Goal: Information Seeking & Learning: Learn about a topic

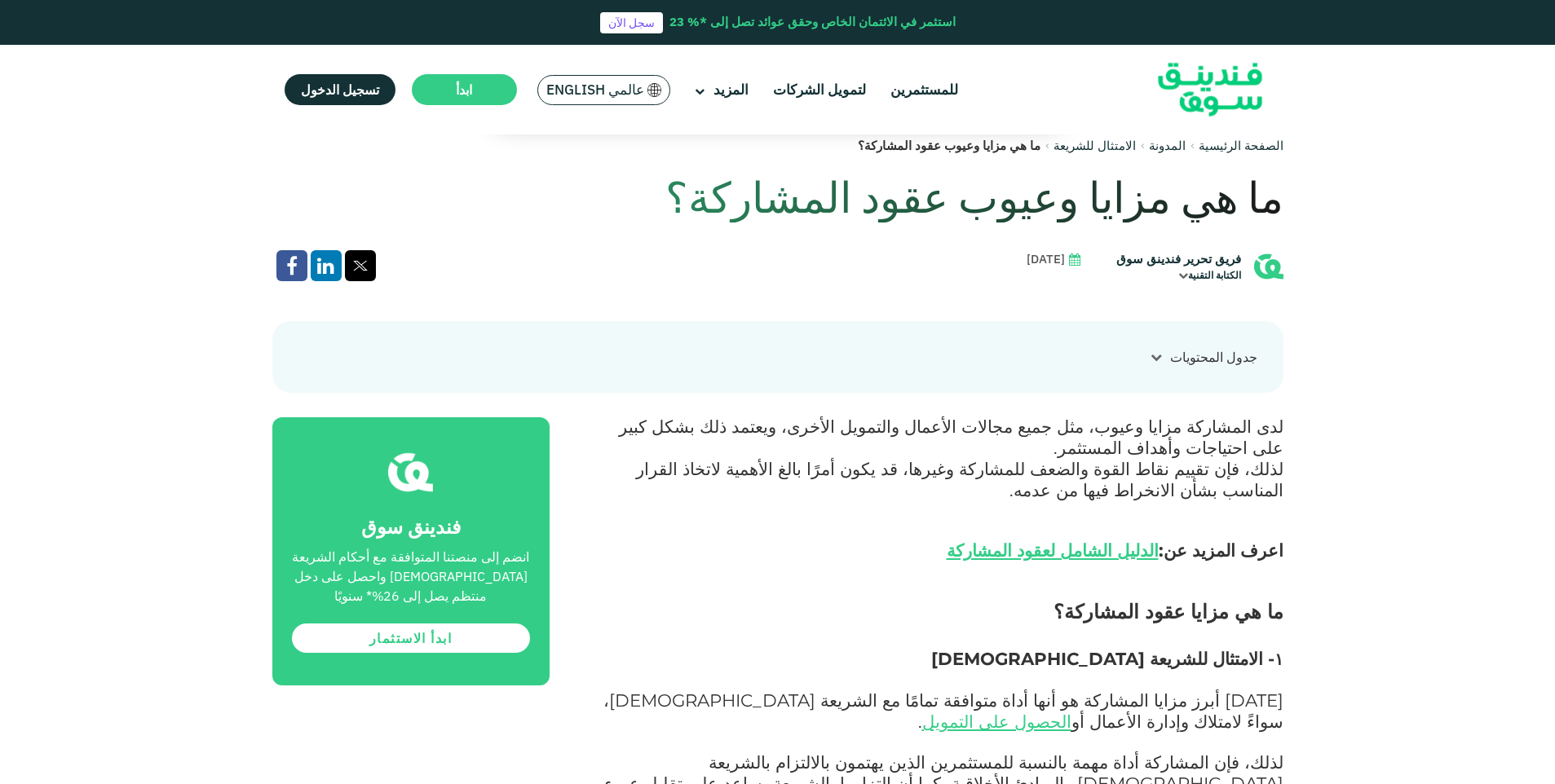
scroll to position [652, 0]
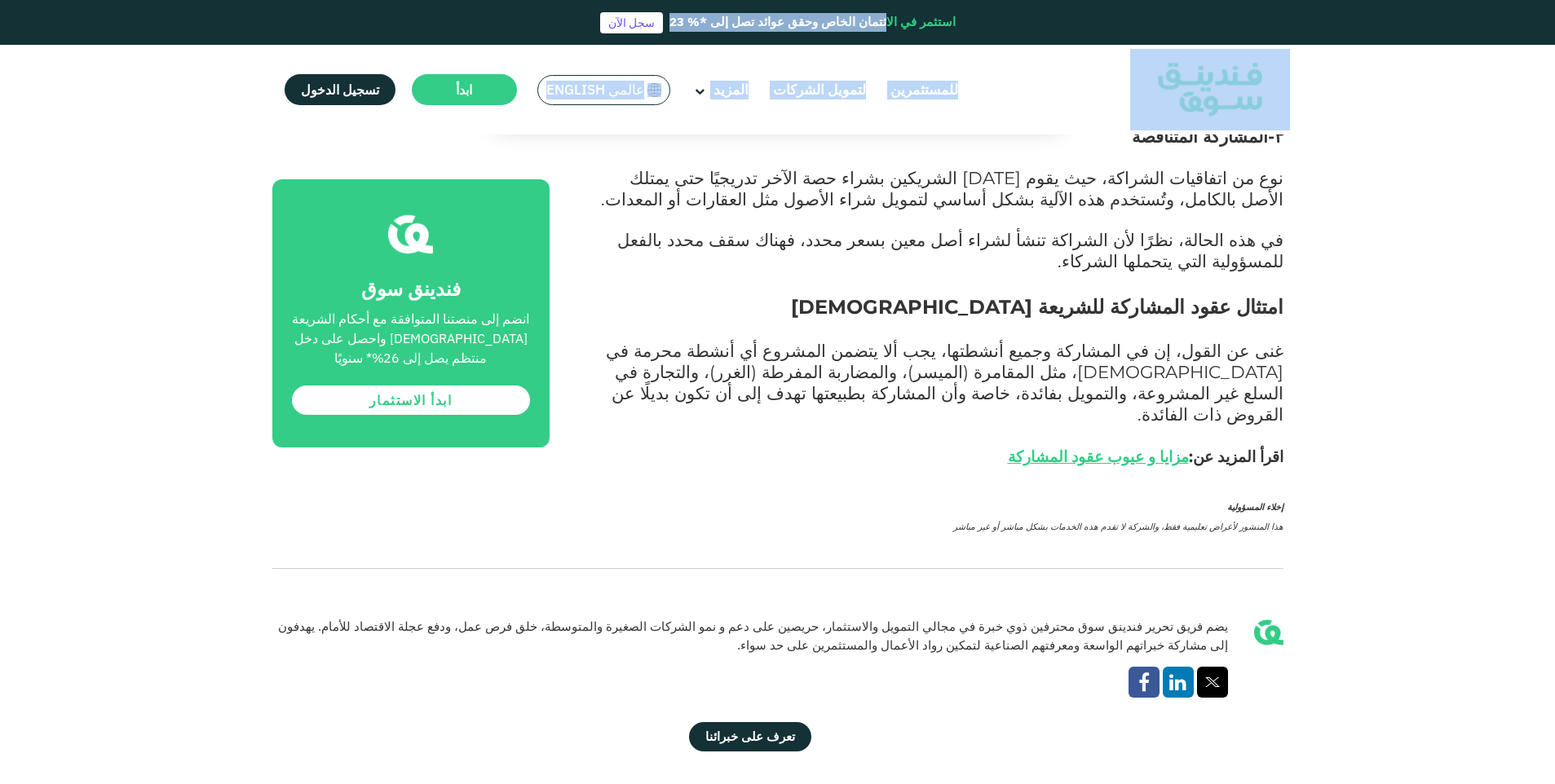
scroll to position [2552, 0]
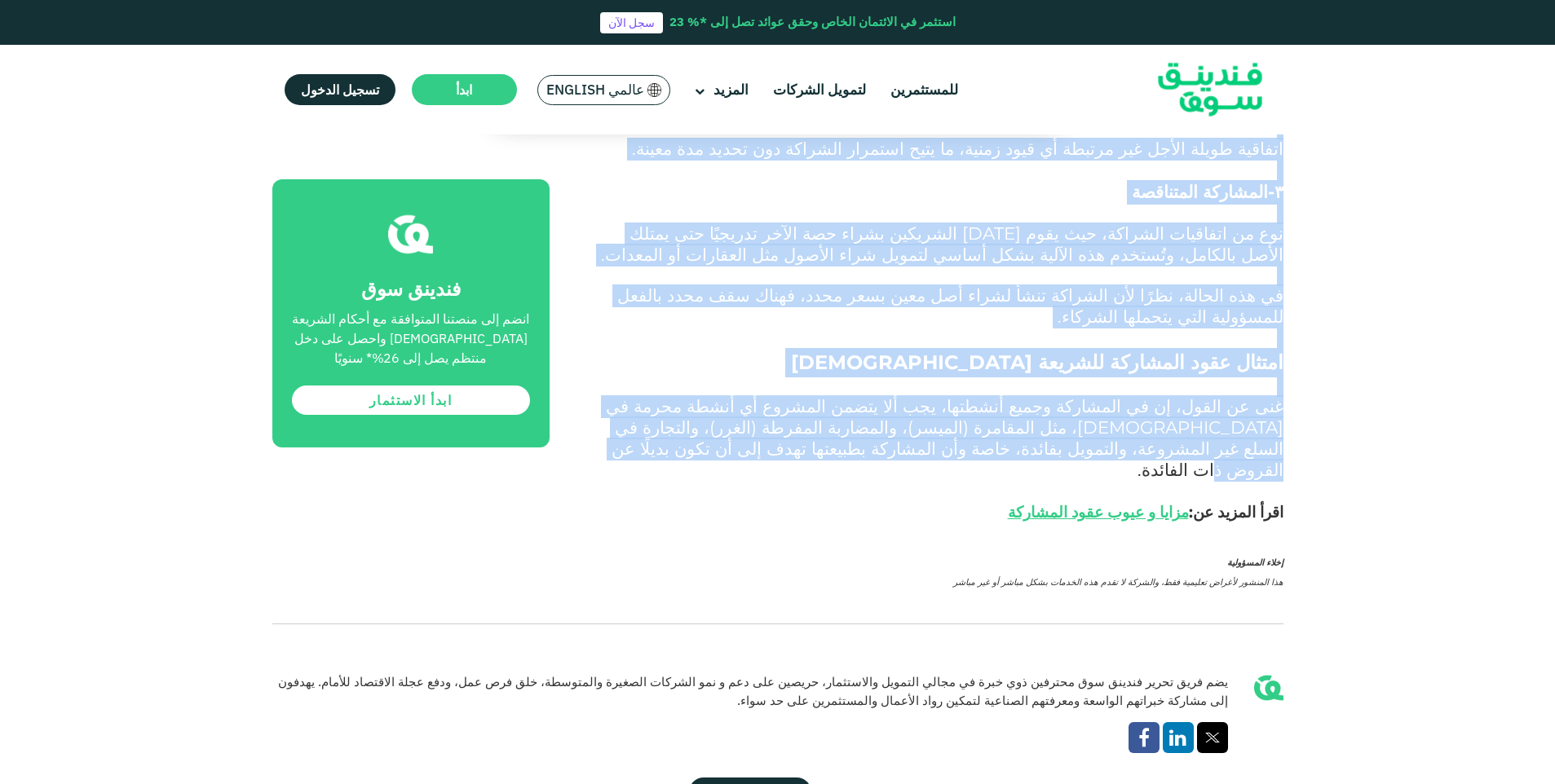
drag, startPoint x: 1284, startPoint y: 322, endPoint x: 994, endPoint y: 311, distance: 290.2
drag, startPoint x: 994, startPoint y: 311, endPoint x: 954, endPoint y: 230, distance: 90.3
copy div "دليلك الشامل لعقود للمشاركة فريق تحرير فندينق سوق الكتابة التقنية سبتمبر 25, 20…"
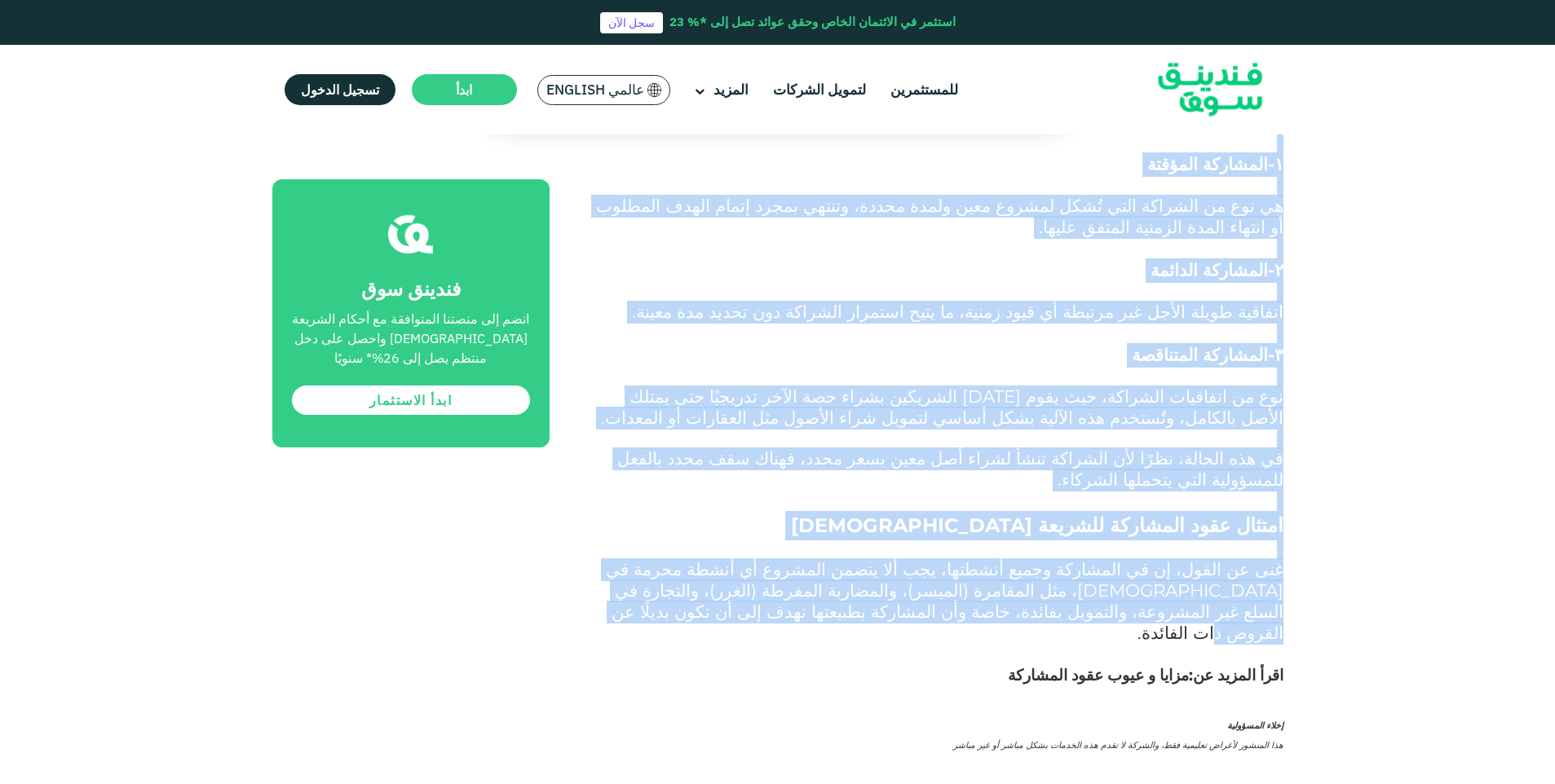
click at [1101, 666] on link "مزايا و عيوب عقود المشاركة" at bounding box center [1098, 675] width 181 height 19
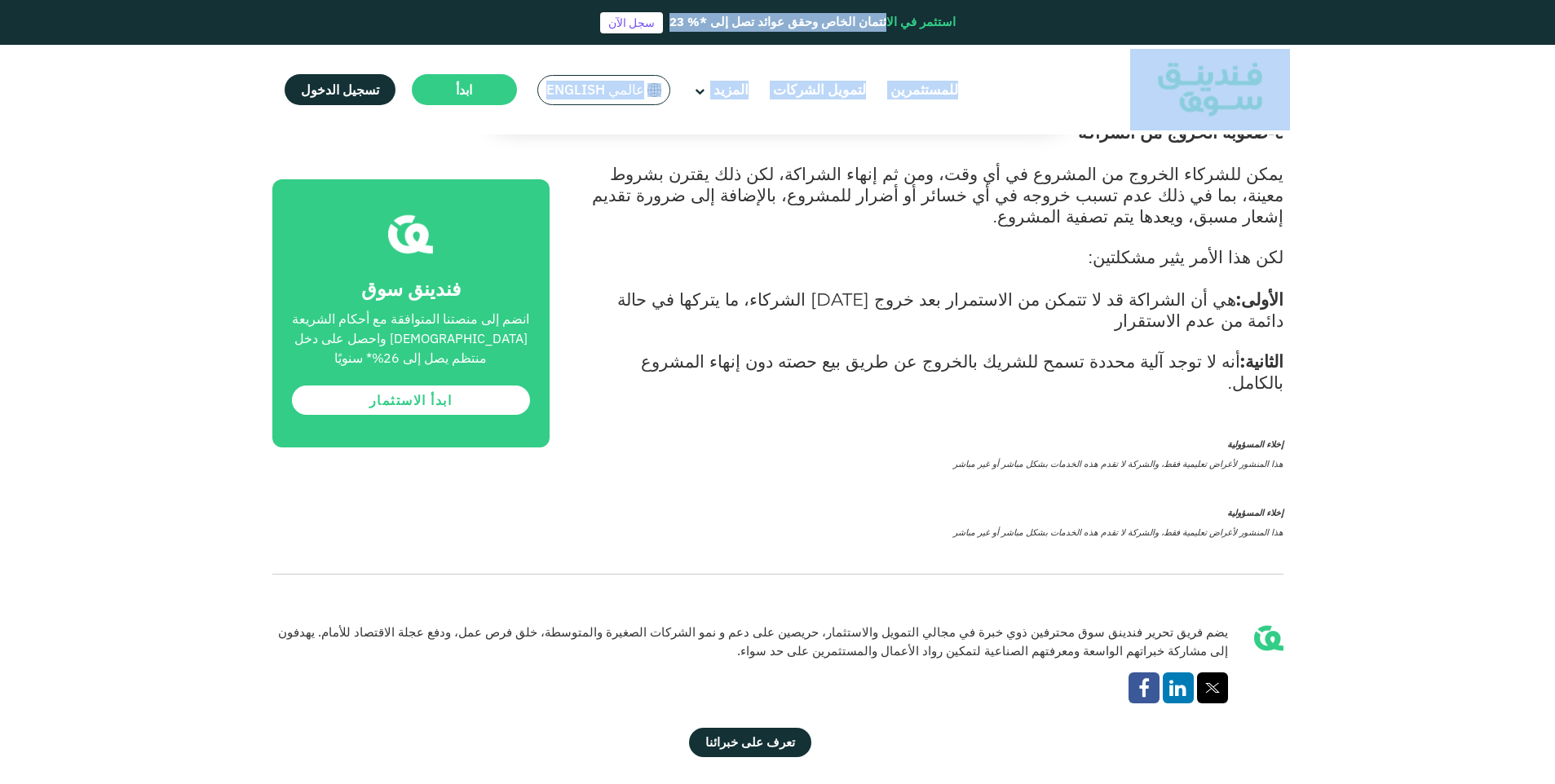
scroll to position [2692, 0]
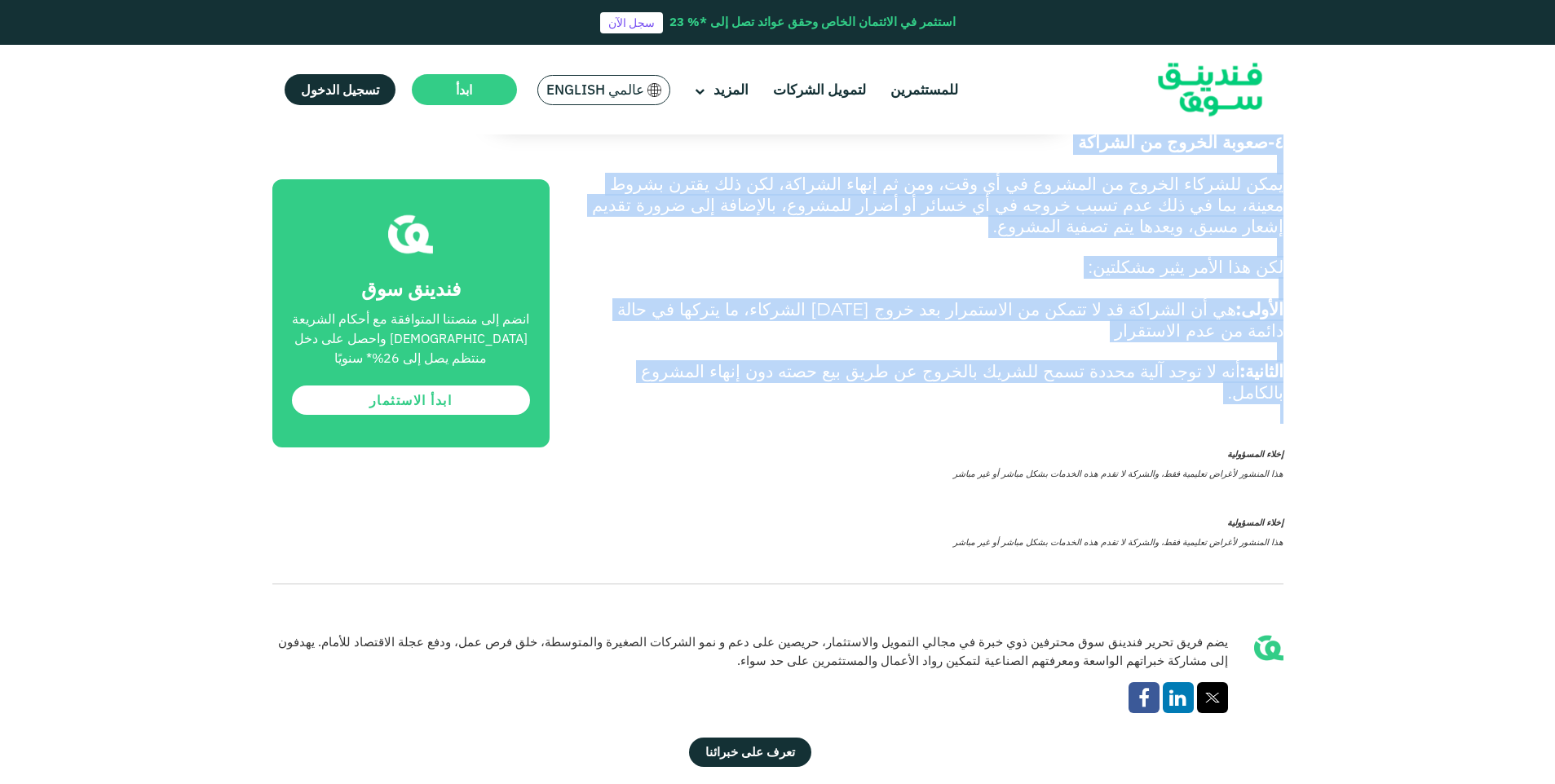
drag, startPoint x: 1307, startPoint y: 258, endPoint x: 729, endPoint y: 183, distance: 582.8
drag, startPoint x: 729, startPoint y: 183, endPoint x: 997, endPoint y: 158, distance: 269.2
copy div "ما هي مزايا وعيوب عقود المشاركة؟ فريق تحرير فندينق سوق الكتابة التقنية سبتمبر 2…"
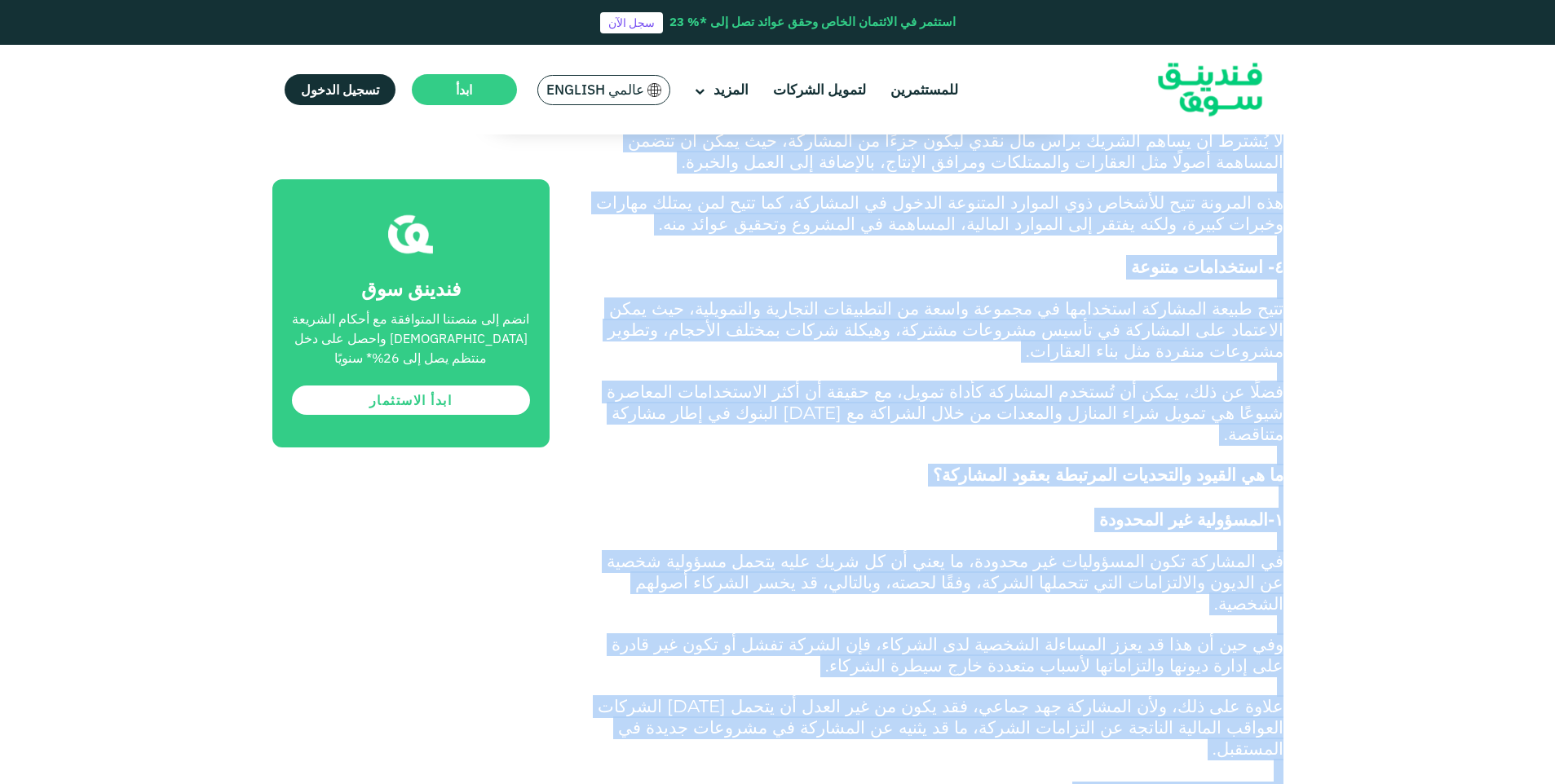
scroll to position [1469, 0]
